Goal: Find specific page/section: Find specific page/section

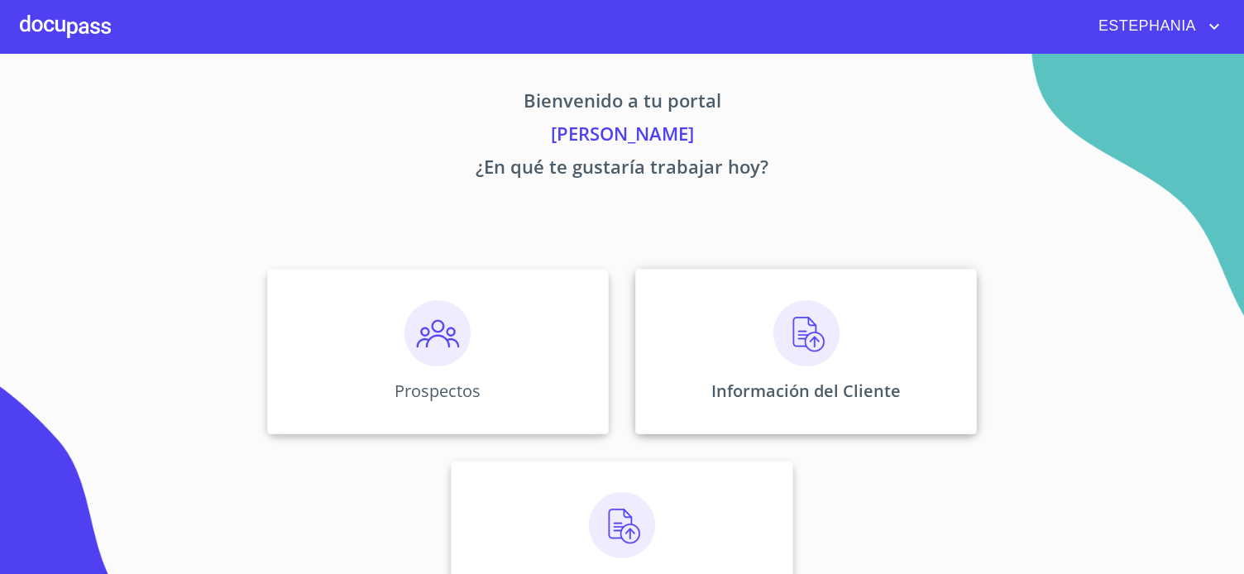
click at [751, 378] on div "Información del Cliente" at bounding box center [806, 351] width 342 height 165
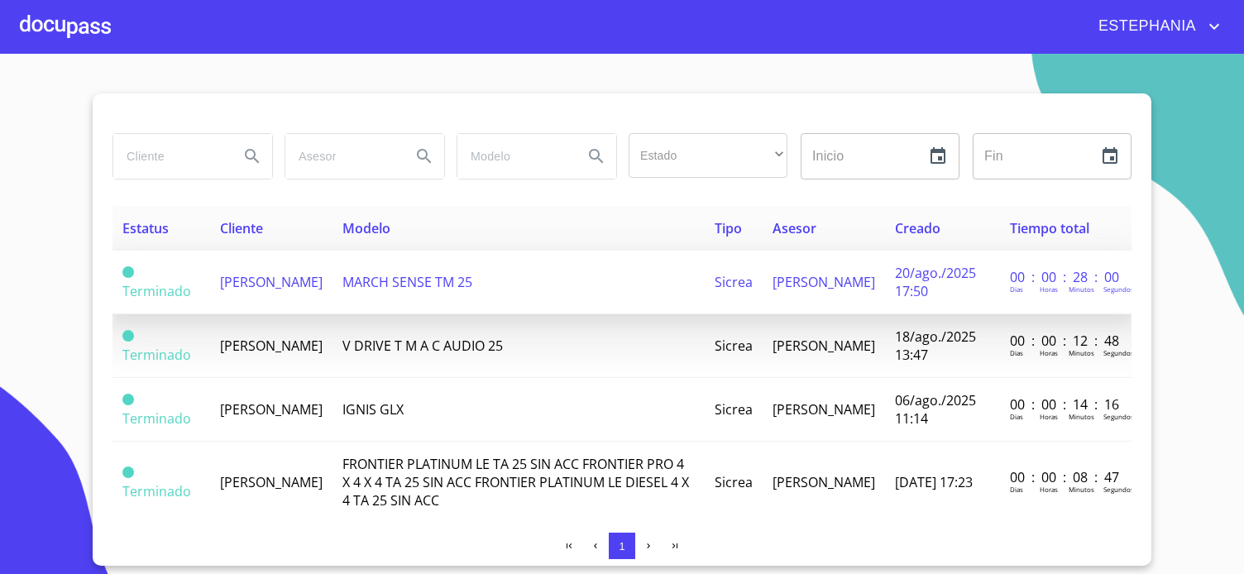
click at [280, 285] on span "[PERSON_NAME]" at bounding box center [271, 282] width 103 height 18
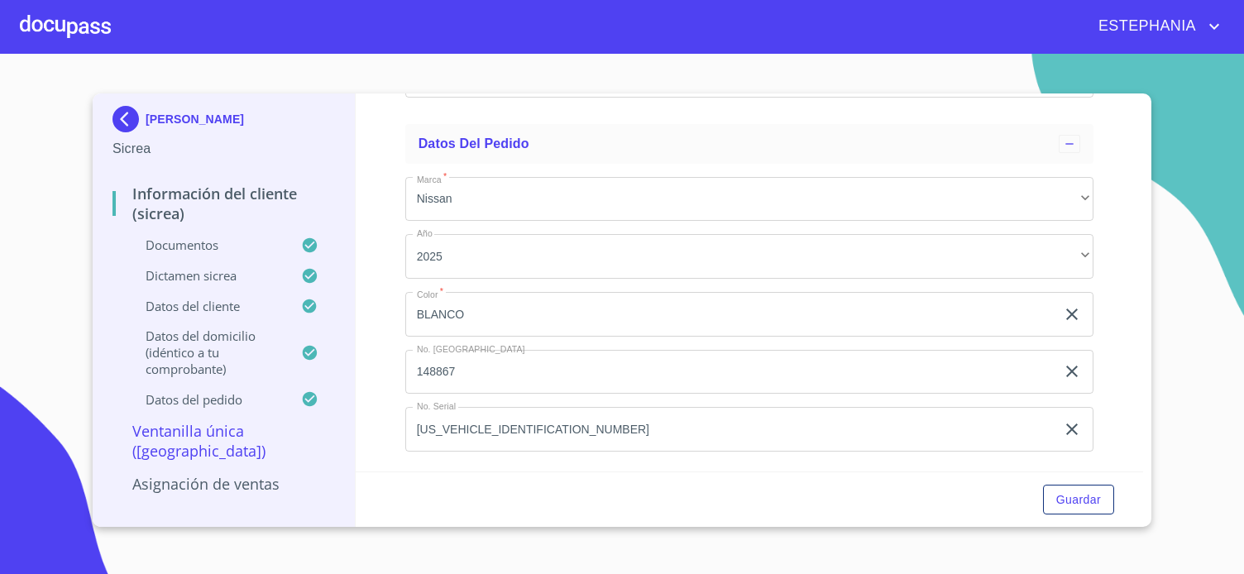
scroll to position [6290, 0]
click at [261, 474] on p "Asignación de Ventas" at bounding box center [224, 484] width 223 height 20
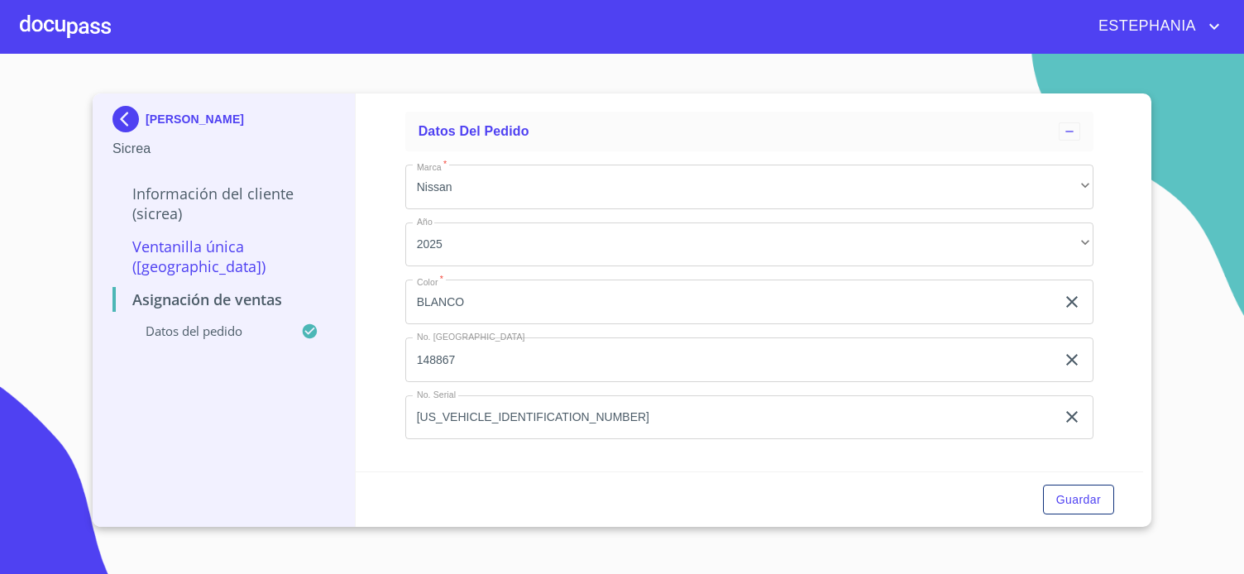
scroll to position [0, 0]
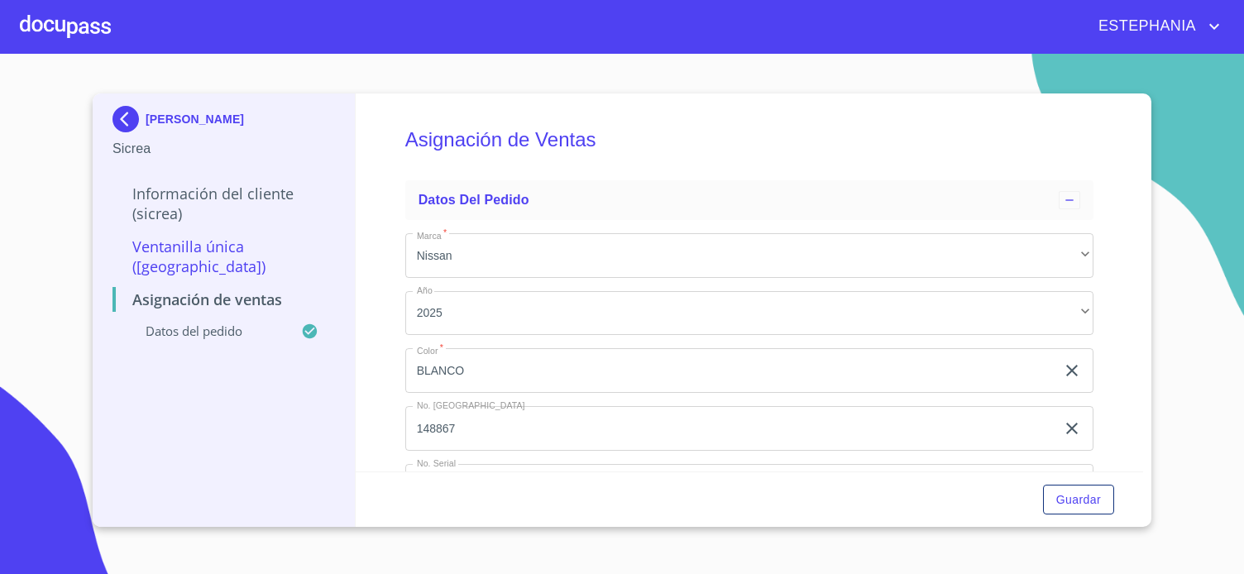
click at [205, 323] on p "Datos del pedido" at bounding box center [207, 331] width 189 height 17
click at [224, 231] on div "Información del Cliente (Sicrea)" at bounding box center [224, 210] width 223 height 53
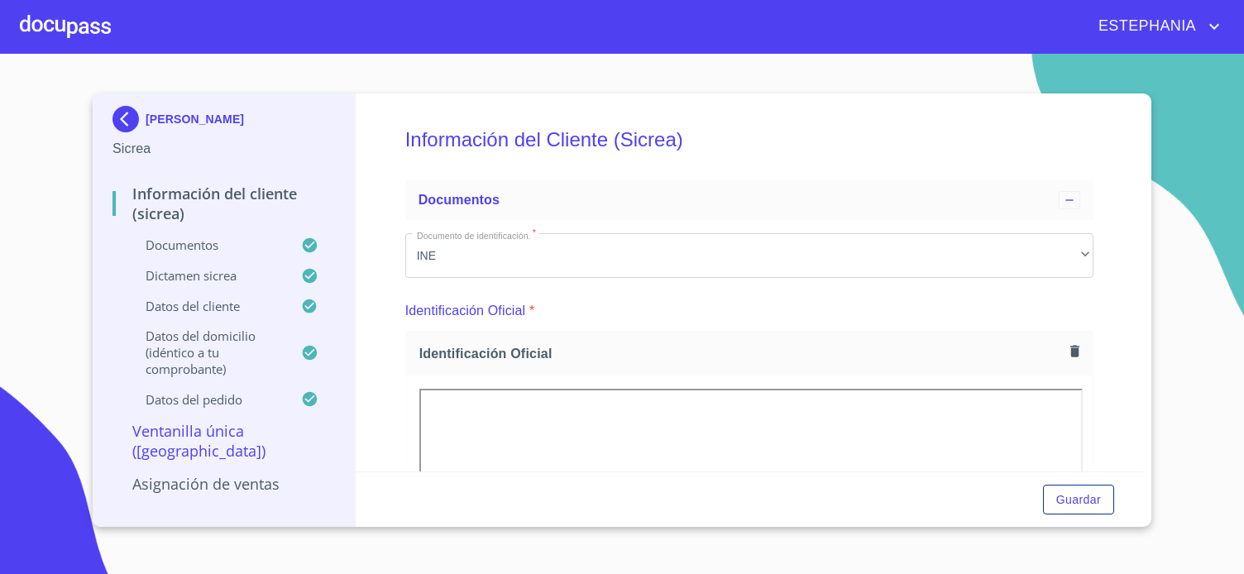
click at [126, 113] on img at bounding box center [129, 119] width 33 height 26
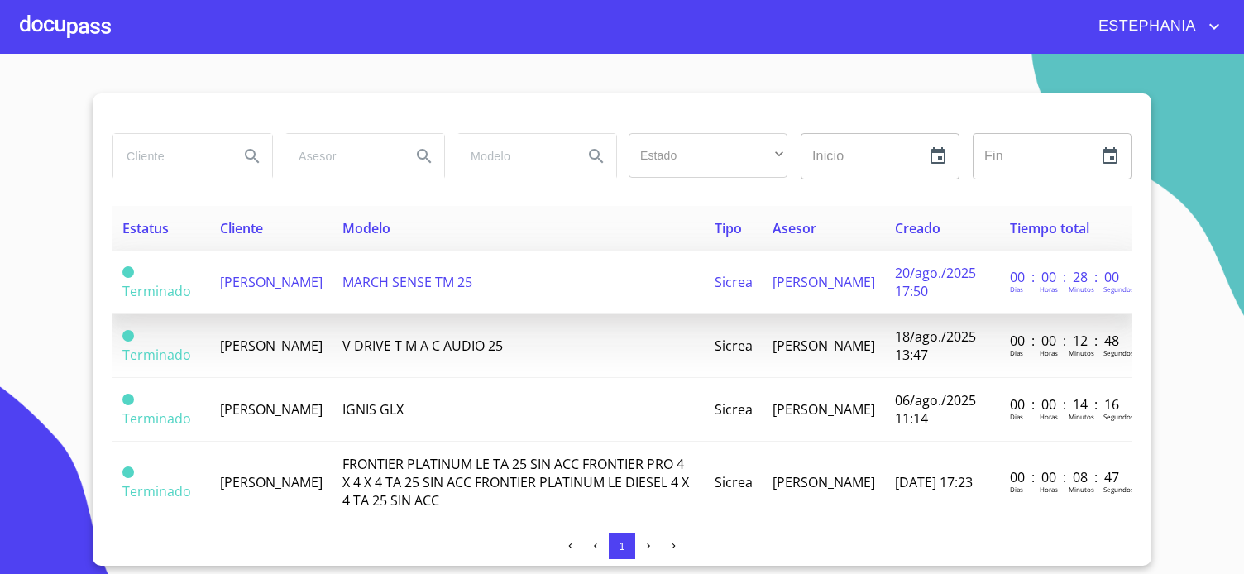
click at [252, 285] on span "[PERSON_NAME]" at bounding box center [271, 282] width 103 height 18
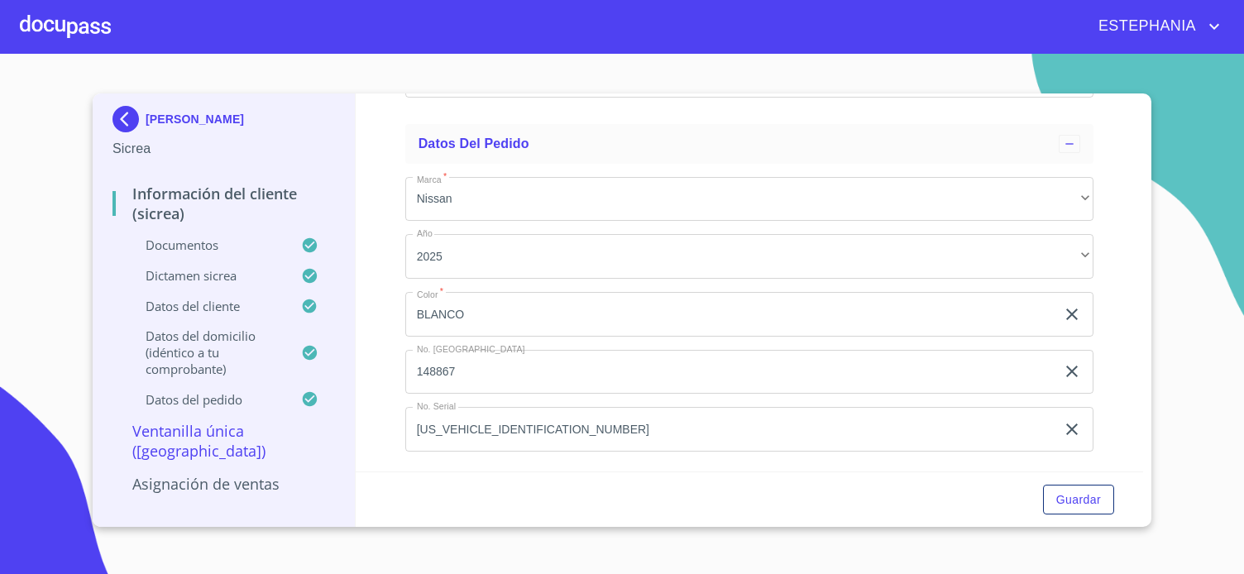
scroll to position [6290, 0]
click at [193, 122] on p "[PERSON_NAME]" at bounding box center [195, 119] width 98 height 13
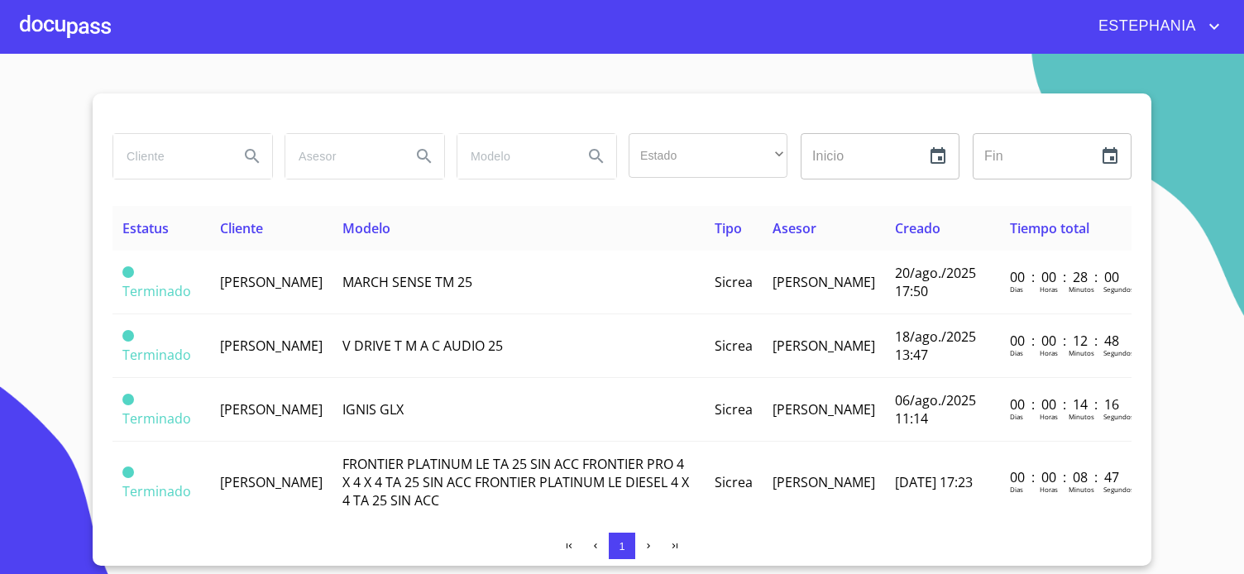
click at [71, 42] on div at bounding box center [65, 26] width 91 height 53
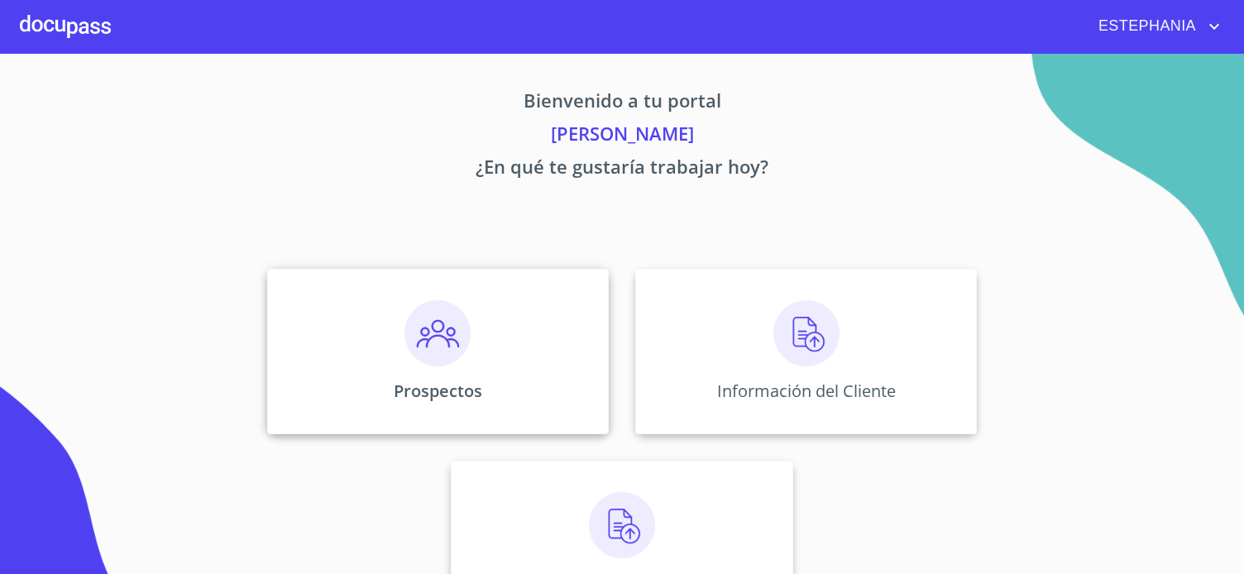
click at [400, 361] on div "Prospectos" at bounding box center [438, 351] width 342 height 165
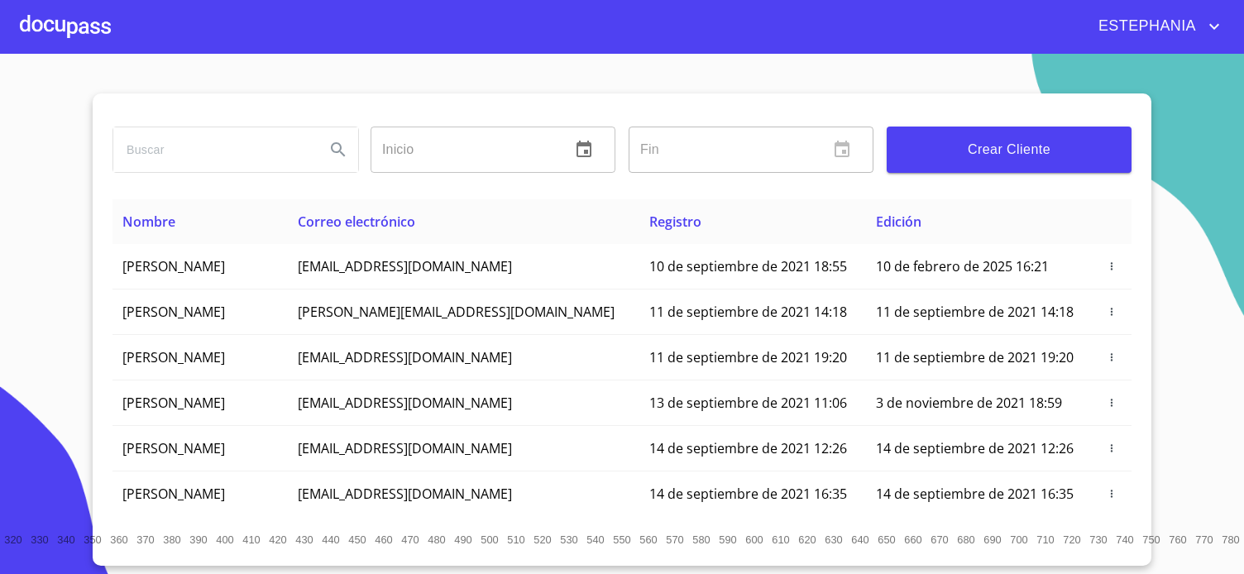
click at [247, 159] on input "search" at bounding box center [212, 149] width 199 height 45
click at [985, 156] on span "Crear Cliente" at bounding box center [1009, 149] width 218 height 23
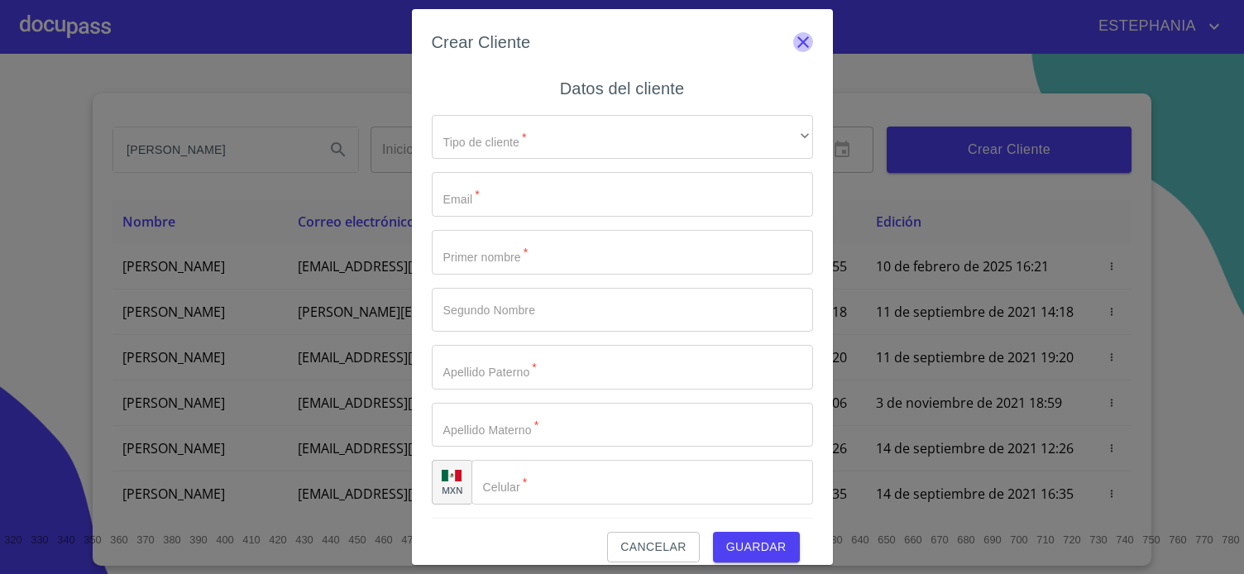
click at [802, 39] on icon "button" at bounding box center [803, 42] width 20 height 20
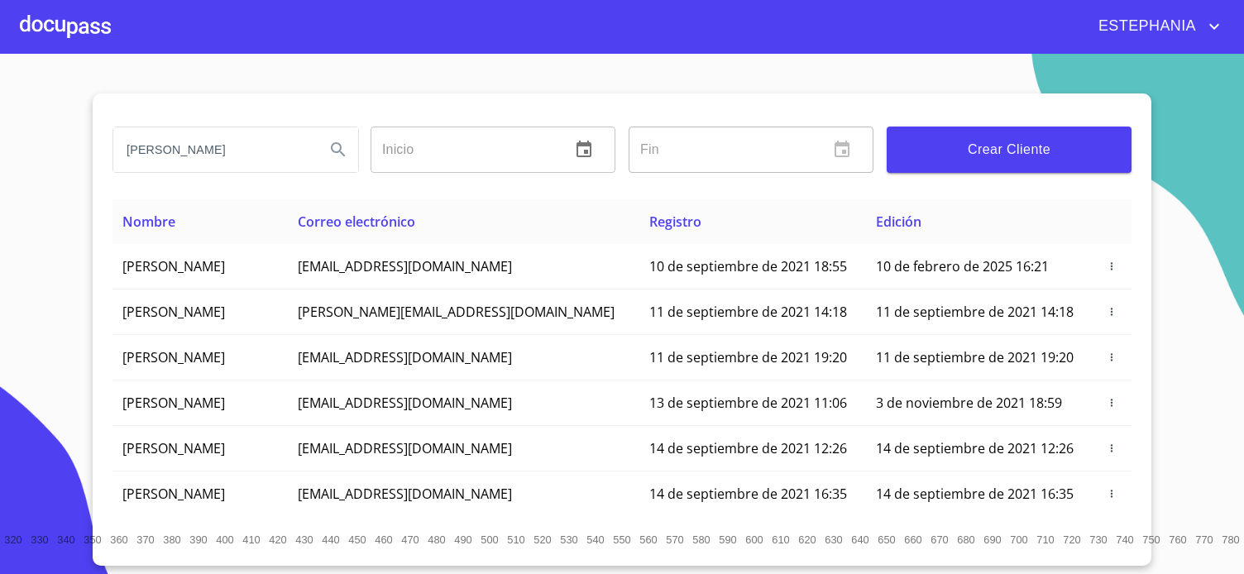
click at [346, 151] on icon "Search" at bounding box center [338, 150] width 20 height 20
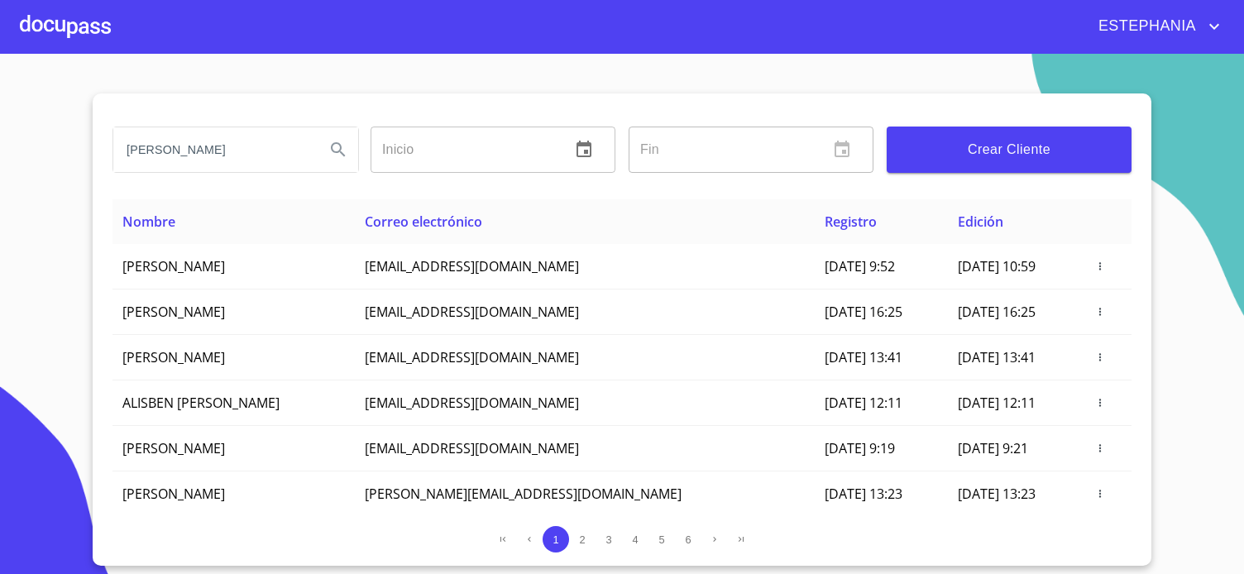
click at [268, 156] on input "[PERSON_NAME]" at bounding box center [212, 149] width 199 height 45
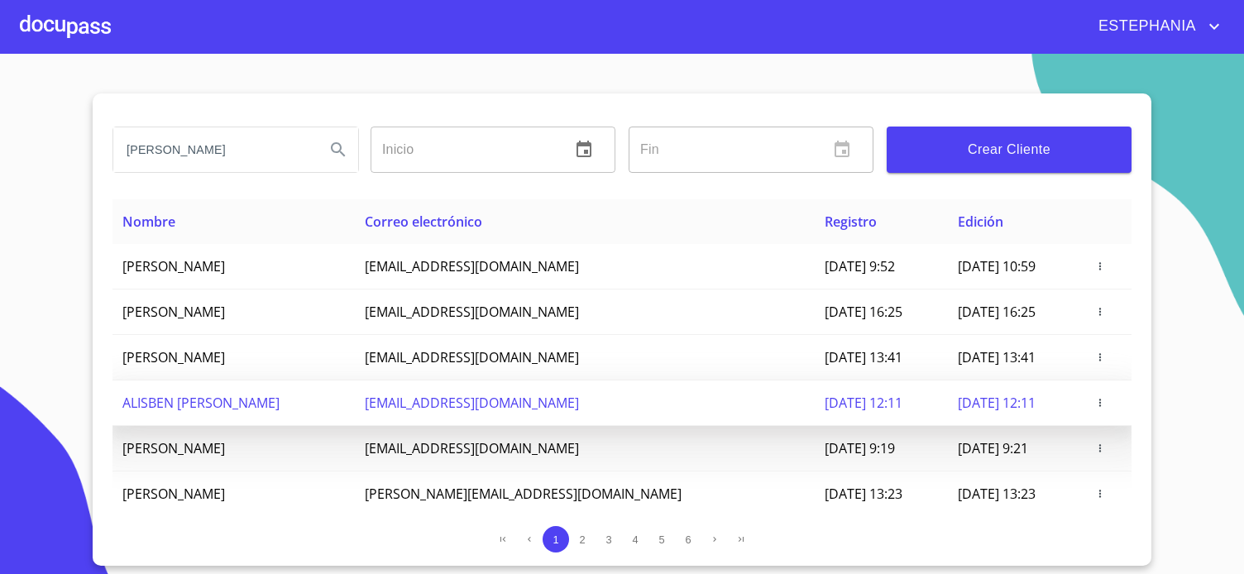
scroll to position [108, 0]
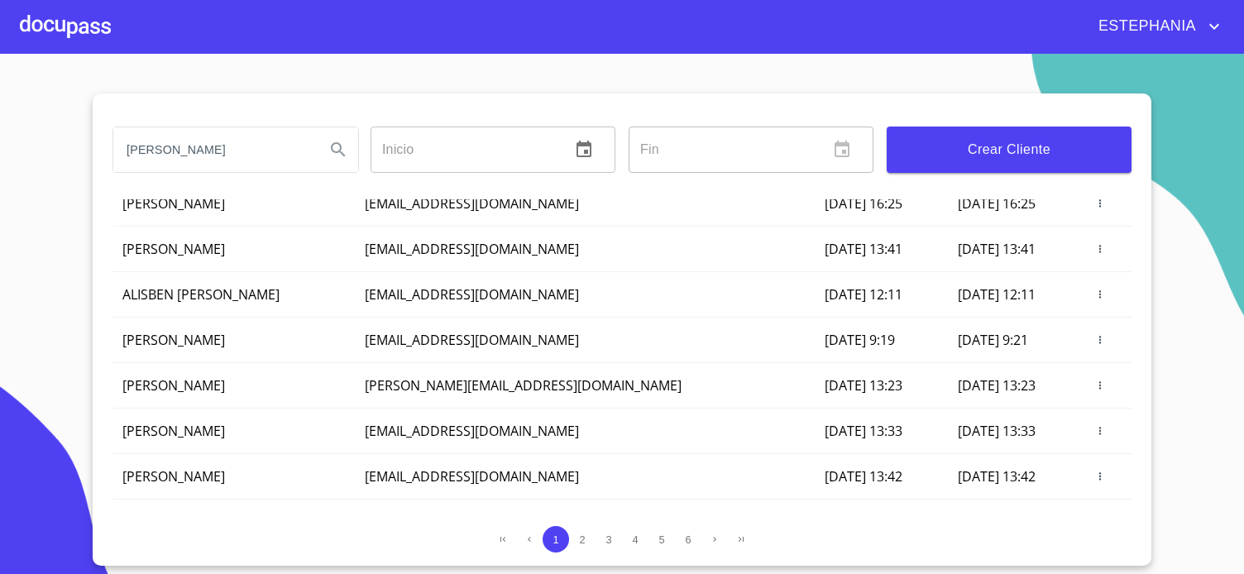
type input "[PERSON_NAME]"
click at [340, 151] on icon "Search" at bounding box center [338, 149] width 14 height 14
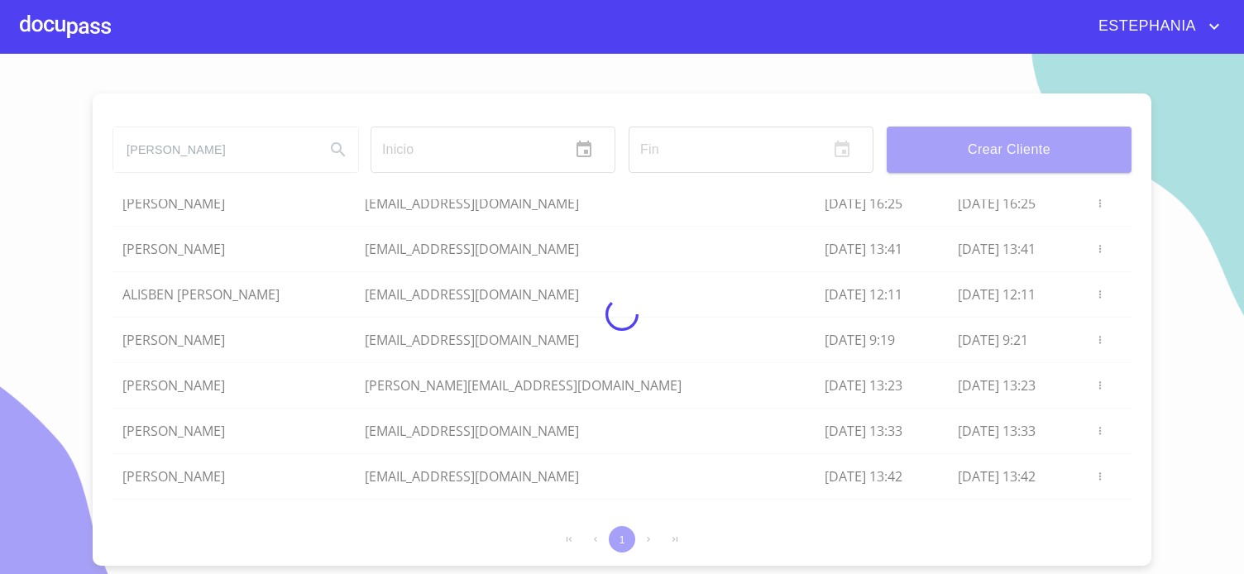
scroll to position [0, 0]
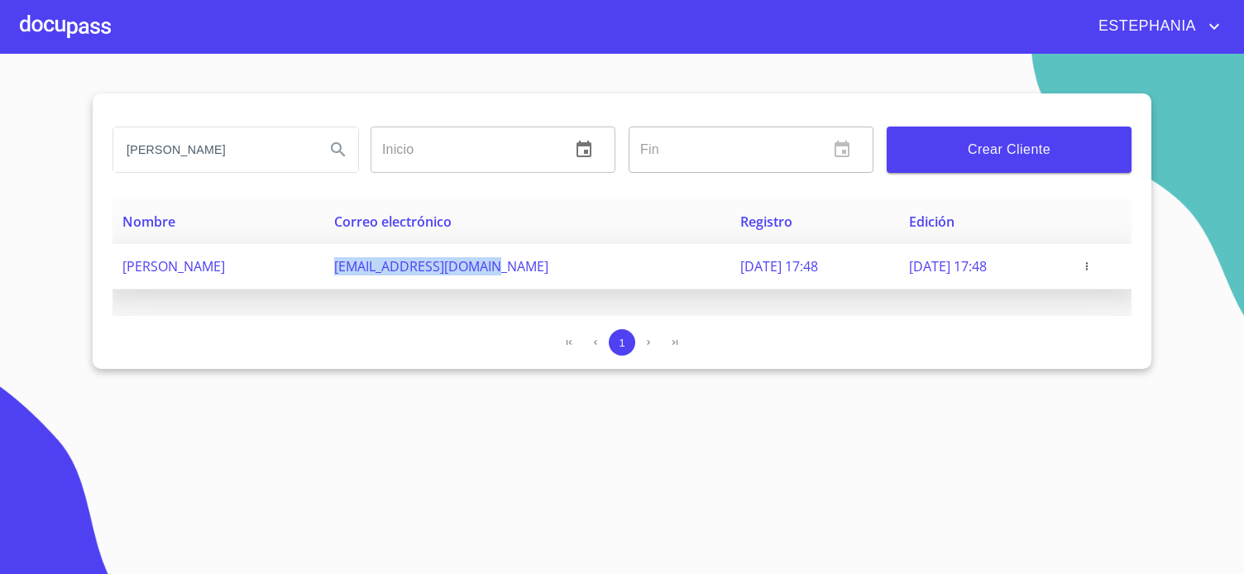
drag, startPoint x: 393, startPoint y: 268, endPoint x: 555, endPoint y: 276, distance: 162.4
click at [555, 276] on td "[EMAIL_ADDRESS][DOMAIN_NAME]" at bounding box center [526, 267] width 405 height 46
copy span "[EMAIL_ADDRESS][DOMAIN_NAME]"
